Goal: Find specific fact: Find specific fact

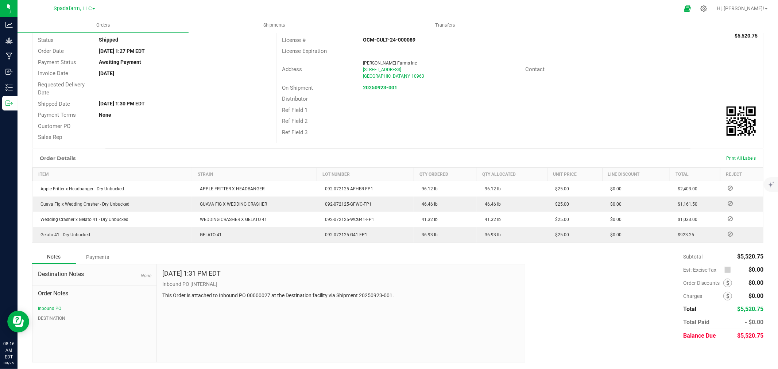
scroll to position [15, 0]
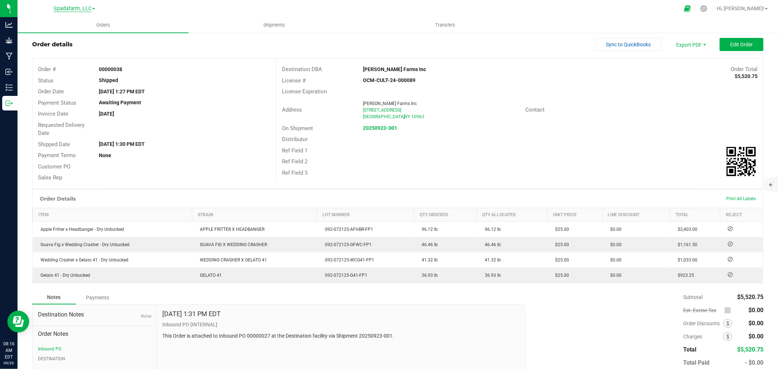
click at [80, 6] on span "Spadafarm, LLC" at bounding box center [73, 8] width 38 height 7
click at [63, 85] on link "[PERSON_NAME] Farms Inc" at bounding box center [74, 84] width 107 height 10
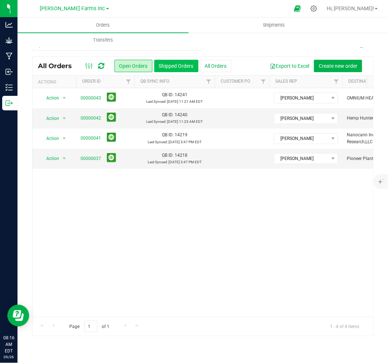
click at [191, 63] on button "Shipped Orders" at bounding box center [176, 66] width 44 height 12
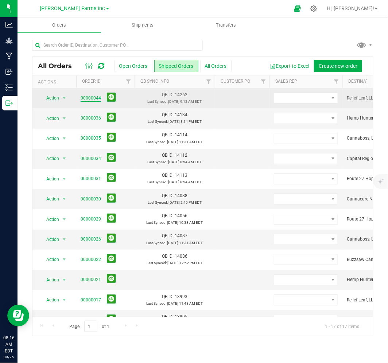
click at [91, 100] on link "00000044" at bounding box center [91, 98] width 20 height 7
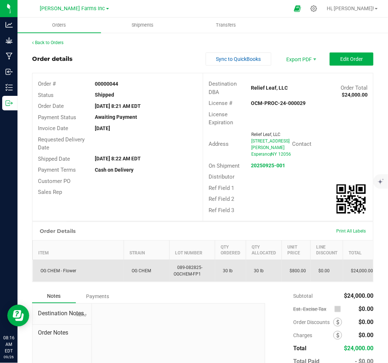
drag, startPoint x: 39, startPoint y: 269, endPoint x: 84, endPoint y: 271, distance: 45.6
click at [84, 271] on td "OG CHEM - Flower" at bounding box center [78, 271] width 91 height 22
copy span "OG CHEM - Flower"
click at [183, 267] on span "089-082825-OGCHEM-FP1" at bounding box center [188, 271] width 29 height 12
drag, startPoint x: 174, startPoint y: 263, endPoint x: 205, endPoint y: 275, distance: 33.3
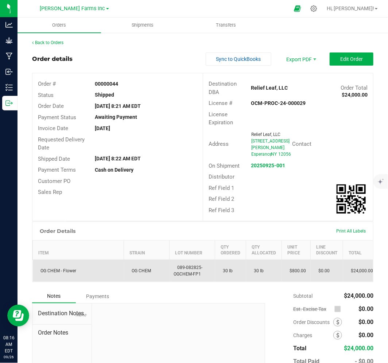
click at [205, 275] on td "089-082825-OGCHEM-FP1" at bounding box center [193, 271] width 46 height 22
copy span "089-082825-OGCHEM-FP1"
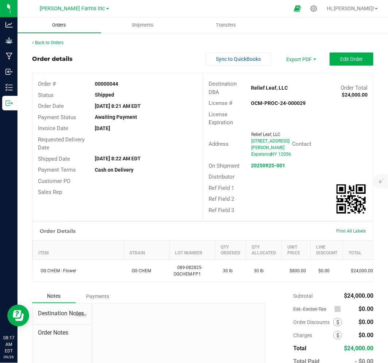
click at [51, 25] on span "Orders" at bounding box center [59, 25] width 34 height 7
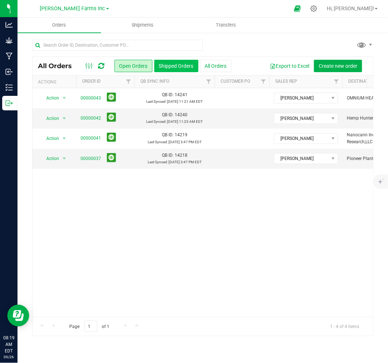
click at [179, 66] on button "Shipped Orders" at bounding box center [176, 66] width 44 height 12
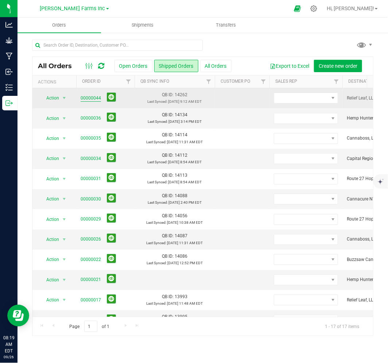
click at [89, 100] on link "00000044" at bounding box center [91, 98] width 20 height 7
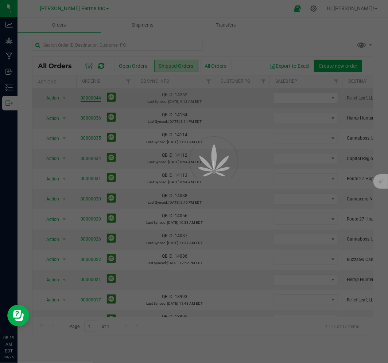
click at [89, 100] on div at bounding box center [194, 181] width 388 height 363
